Goal: Check status: Check status

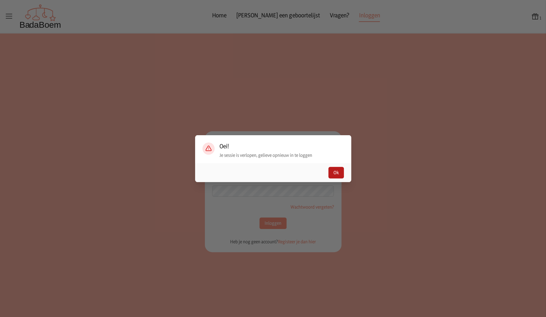
type input "[EMAIL_ADDRESS][DOMAIN_NAME]"
click at [334, 172] on button "Ok" at bounding box center [336, 173] width 16 height 12
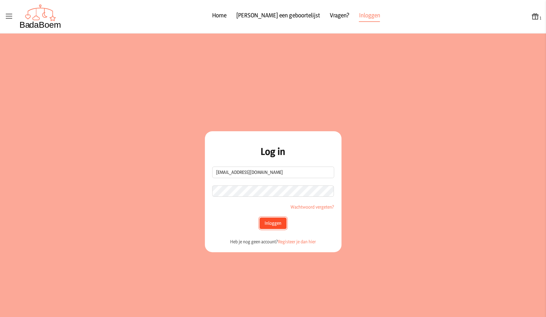
click at [273, 223] on button "Inloggen" at bounding box center [273, 224] width 27 height 12
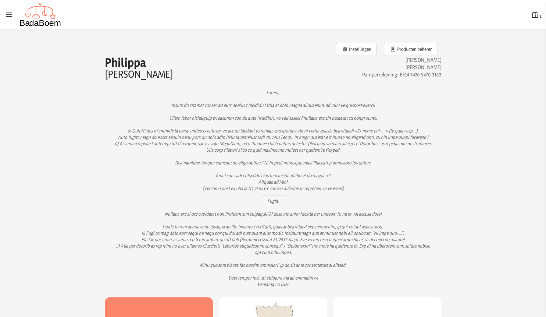
click at [7, 16] on icon at bounding box center [9, 14] width 9 height 9
click at [1, 1] on input "checkbox" at bounding box center [0, 0] width 1 height 1
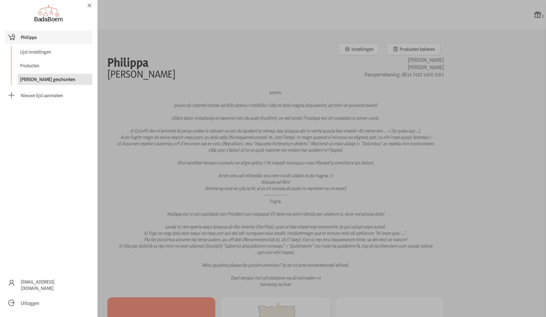
click at [54, 83] on link "[PERSON_NAME] geschonken" at bounding box center [55, 79] width 75 height 11
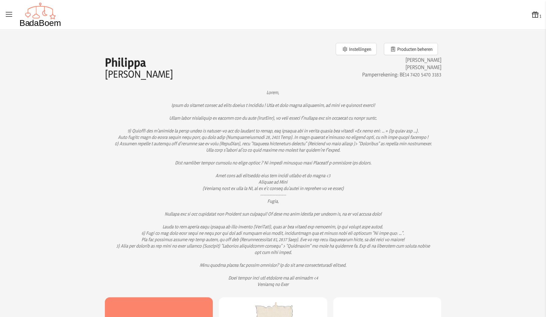
checkbox input "false"
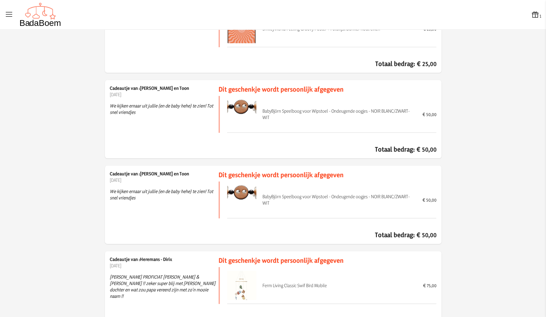
scroll to position [2363, 0]
